Goal: Find specific fact: Find specific fact

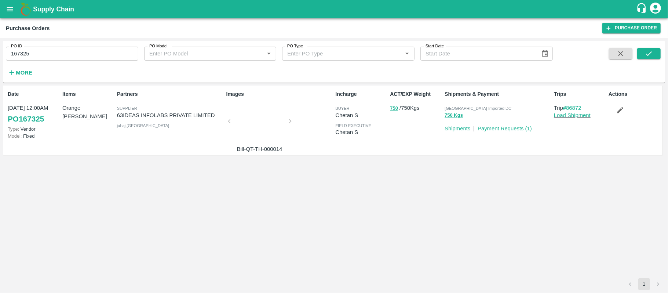
click at [182, 120] on div "Partners Supplier 63IDEAS INFOLABS PRIVATE LIMITED [GEOGRAPHIC_DATA] , [GEOGRAP…" at bounding box center [168, 119] width 109 height 65
click at [182, 114] on p "63IDEAS INFOLABS PRIVATE LIMITED" at bounding box center [170, 115] width 106 height 8
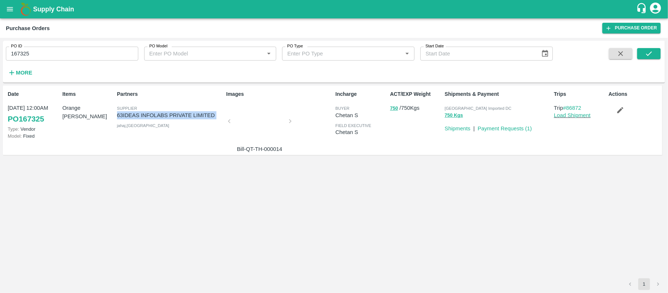
click at [182, 114] on p "63IDEAS INFOLABS PRIVATE LIMITED" at bounding box center [170, 115] width 106 height 8
copy p "63IDEAS INFOLABS PRIVATE LIMITED"
click at [459, 105] on div "[GEOGRAPHIC_DATA] Imported DC" at bounding box center [497, 108] width 106 height 8
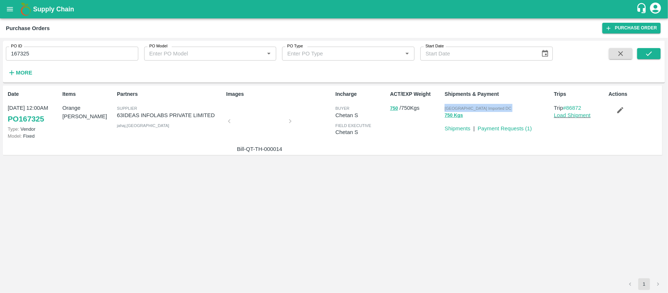
click at [459, 105] on div "[GEOGRAPHIC_DATA] Imported DC" at bounding box center [497, 108] width 106 height 8
copy p "[GEOGRAPHIC_DATA] Imported DC 750 Kgs"
click at [55, 59] on input "167325" at bounding box center [72, 54] width 132 height 14
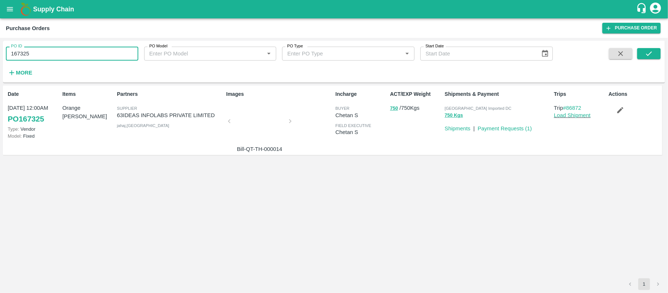
click at [55, 59] on input "167325" at bounding box center [72, 54] width 132 height 14
click at [90, 109] on p "Orange [PERSON_NAME]" at bounding box center [88, 112] width 52 height 17
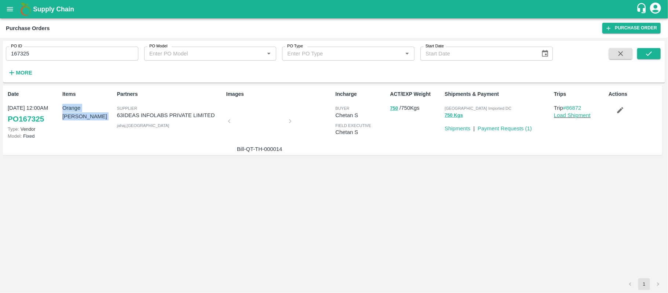
click at [90, 109] on p "Orange [PERSON_NAME]" at bounding box center [88, 112] width 52 height 17
copy p "Orange [PERSON_NAME]"
click at [393, 109] on button "750" at bounding box center [394, 108] width 8 height 8
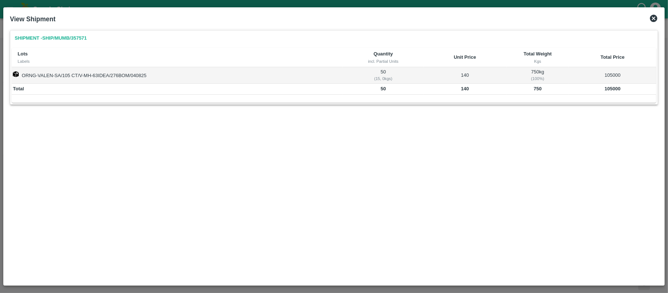
click at [532, 89] on td "750" at bounding box center [537, 89] width 63 height 11
copy b "750"
click at [608, 89] on b "105000" at bounding box center [612, 89] width 16 height 6
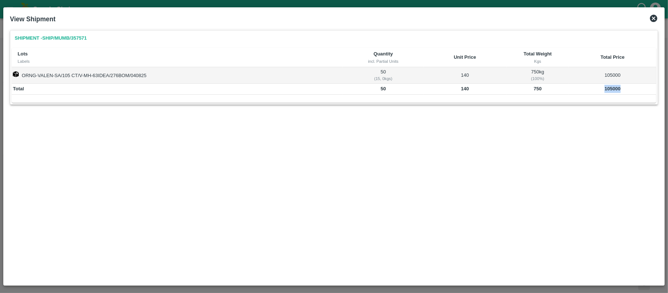
copy b "105000"
click at [534, 91] on b "750" at bounding box center [538, 89] width 8 height 6
copy b "750"
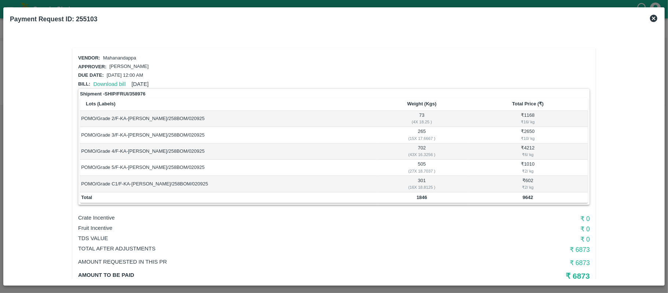
click at [423, 199] on td "1846" at bounding box center [422, 197] width 92 height 11
copy b "1846"
click at [522, 201] on td "9642" at bounding box center [528, 197] width 120 height 11
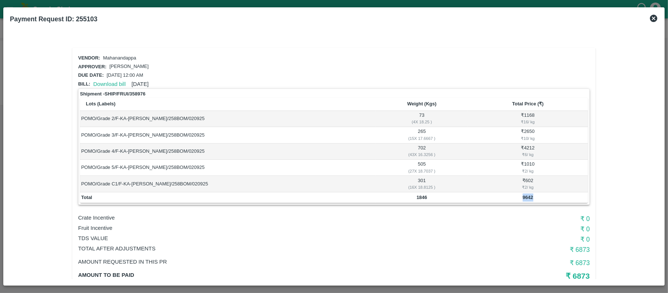
copy b "9642"
click at [418, 198] on b "1846" at bounding box center [422, 197] width 11 height 6
copy b "1846"
